Goal: Information Seeking & Learning: Learn about a topic

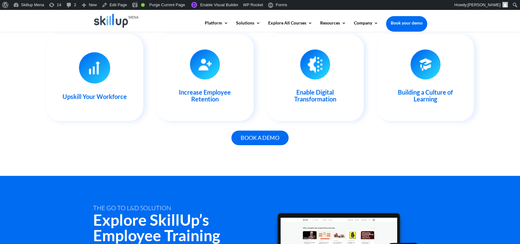
scroll to position [825, 0]
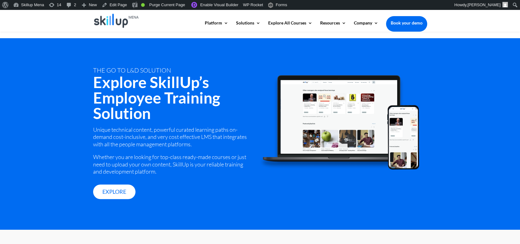
click at [131, 77] on h2 "Explore SkillUp’s Employee Training Solution" at bounding box center [172, 99] width 158 height 50
click at [105, 75] on h2 "Explore SkillUp’s Employee Training Solution" at bounding box center [172, 99] width 158 height 50
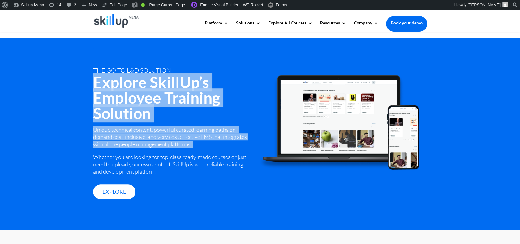
drag, startPoint x: 105, startPoint y: 75, endPoint x: 136, endPoint y: 150, distance: 80.7
click at [136, 150] on div "tHE GO TO L&D SOLUTION Explore SkillUp’s Employee Training Solution Unique tech…" at bounding box center [172, 132] width 158 height 132
drag, startPoint x: 136, startPoint y: 150, endPoint x: 93, endPoint y: 73, distance: 88.1
click at [105, 84] on h2 "Explore SkillUp’s Employee Training Solution" at bounding box center [172, 99] width 158 height 50
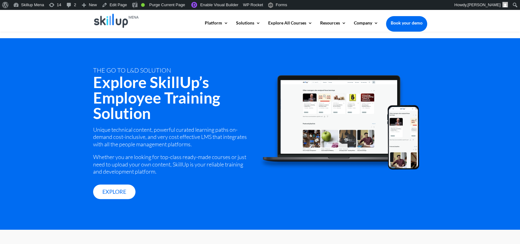
click at [87, 64] on div "tHE GO TO L&D SOLUTION Explore SkillUp’s Employee Training Solution Unique tech…" at bounding box center [260, 133] width 520 height 191
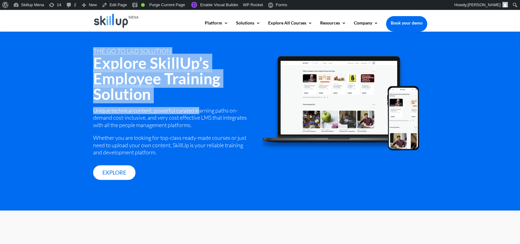
scroll to position [859, 0]
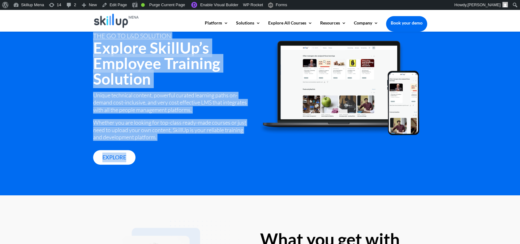
drag, startPoint x: 89, startPoint y: 65, endPoint x: 170, endPoint y: 141, distance: 111.4
click at [170, 141] on div "tHE GO TO L&D SOLUTION Explore SkillUp’s Employee Training Solution Unique tech…" at bounding box center [260, 99] width 520 height 191
copy div "tHE GO TO L&D SOLUTION Explore SkillUp’s Employee Training Solution Unique tech…"
click at [129, 74] on h2 "Explore SkillUp’s Employee Training Solution" at bounding box center [172, 65] width 158 height 50
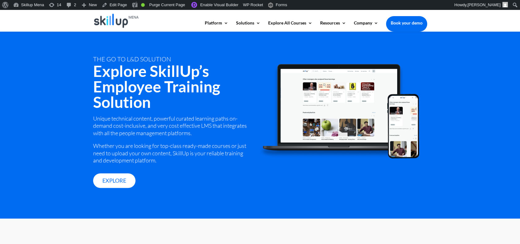
scroll to position [825, 0]
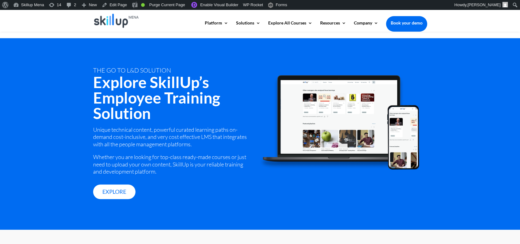
click at [103, 77] on h2 "Explore SkillUp’s Employee Training Solution" at bounding box center [172, 99] width 158 height 50
click at [94, 74] on h2 "Explore SkillUp’s Employee Training Solution" at bounding box center [172, 99] width 158 height 50
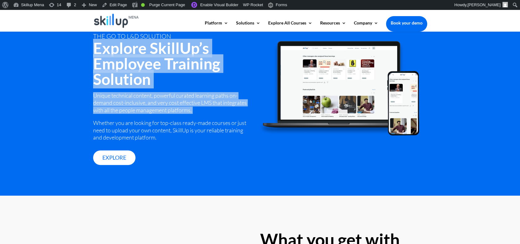
scroll to position [859, 0]
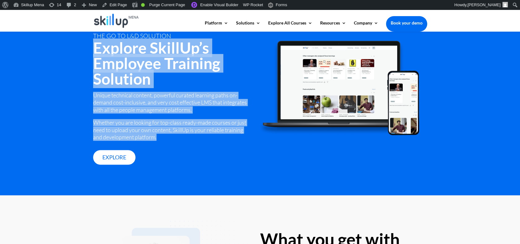
drag, startPoint x: 94, startPoint y: 72, endPoint x: 157, endPoint y: 137, distance: 90.4
click at [157, 137] on div "tHE GO TO L&D SOLUTION Explore SkillUp’s Employee Training Solution Unique tech…" at bounding box center [172, 98] width 158 height 132
copy div "Explore SkillUp’s Employee Training Solution Unique technical content, powerful…"
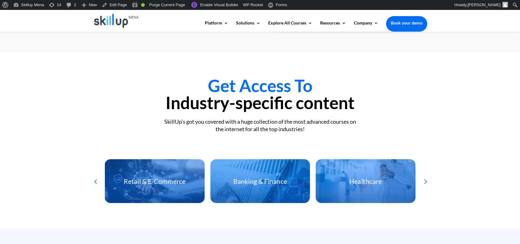
scroll to position [1272, 0]
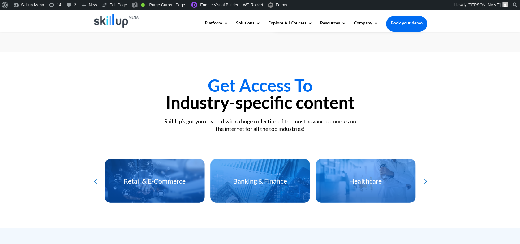
click at [239, 123] on div "SkillUp’s got you covered with a huge collection of the most advanced courses o…" at bounding box center [260, 125] width 334 height 15
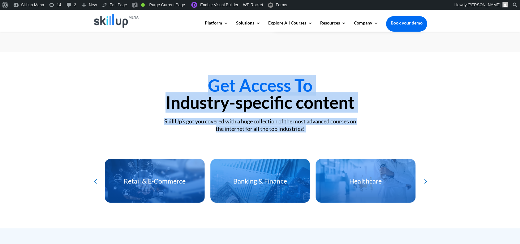
drag, startPoint x: 239, startPoint y: 123, endPoint x: 223, endPoint y: 85, distance: 41.4
click at [223, 85] on div "Get Access To Industry-specific content SkillUp’s got you covered with a huge c…" at bounding box center [260, 105] width 334 height 56
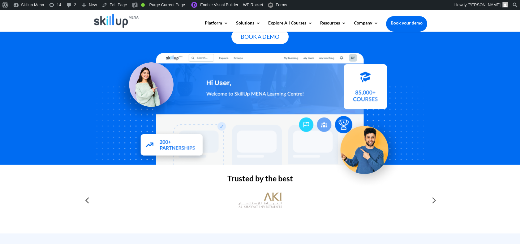
scroll to position [206, 0]
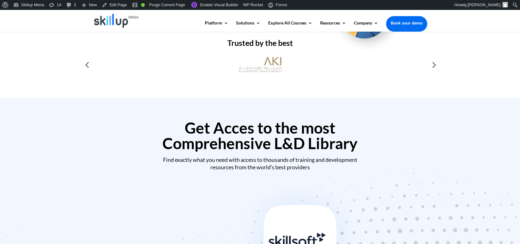
click at [202, 131] on h2 "Get Acces to the most Comprehensive L&D Library" at bounding box center [260, 137] width 334 height 34
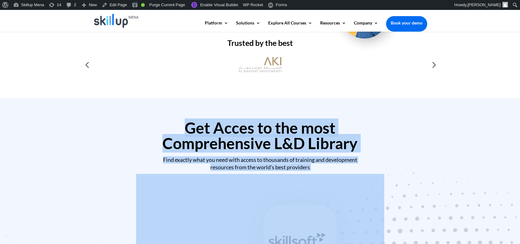
drag, startPoint x: 202, startPoint y: 131, endPoint x: 208, endPoint y: 168, distance: 37.0
click at [208, 168] on div "Get Acces to the most Comprehensive L&D Library Find exactly what you need with…" at bounding box center [260, 145] width 334 height 51
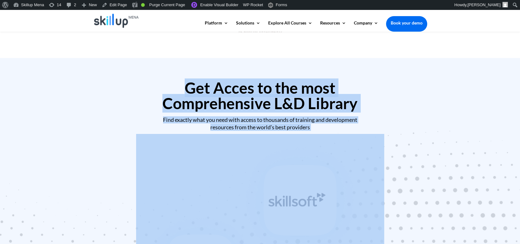
scroll to position [275, 0]
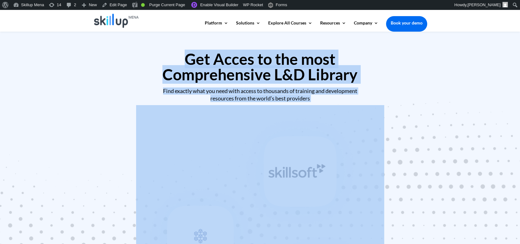
click at [192, 108] on img at bounding box center [260, 225] width 248 height 240
click at [196, 61] on h2 "Get Acces to the most Comprehensive L&D Library" at bounding box center [260, 68] width 334 height 34
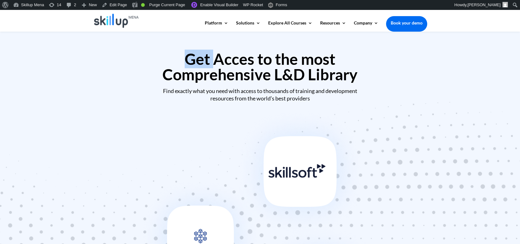
click at [196, 61] on h2 "Get Acces to the most Comprehensive L&D Library" at bounding box center [260, 68] width 334 height 34
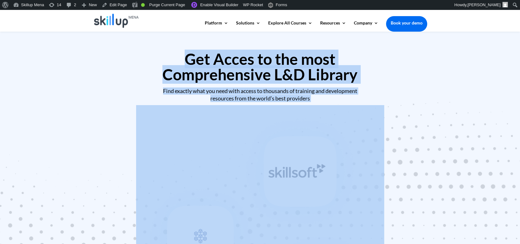
drag, startPoint x: 196, startPoint y: 61, endPoint x: 224, endPoint y: 95, distance: 44.6
click at [224, 95] on div "Get Acces to the most Comprehensive L&D Library Find exactly what you need with…" at bounding box center [260, 76] width 334 height 51
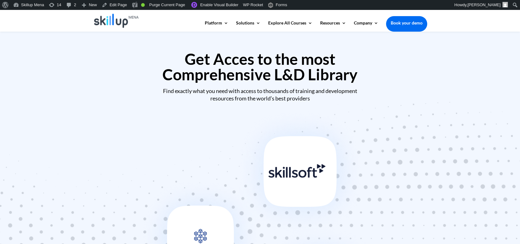
click at [458, 145] on div at bounding box center [260, 225] width 520 height 240
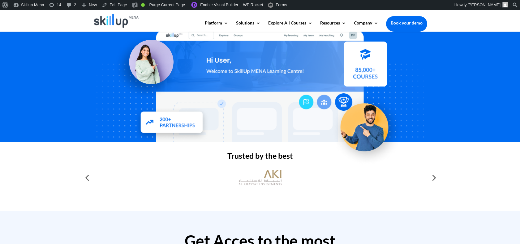
scroll to position [137, 0]
